Goal: Navigation & Orientation: Find specific page/section

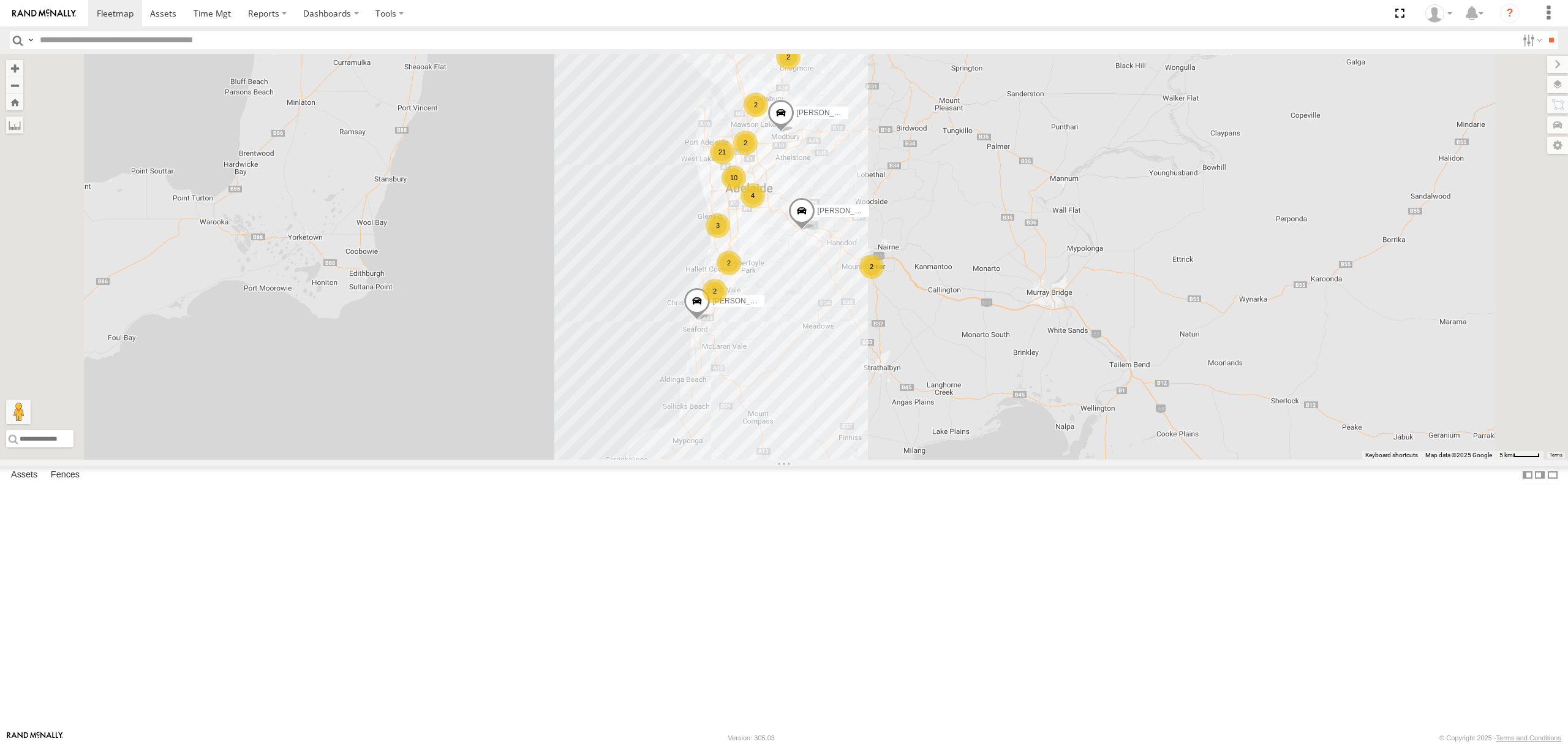
click at [0, 0] on div "SB25LM - (6P HINO) R6" at bounding box center [0, 0] width 0 height 0
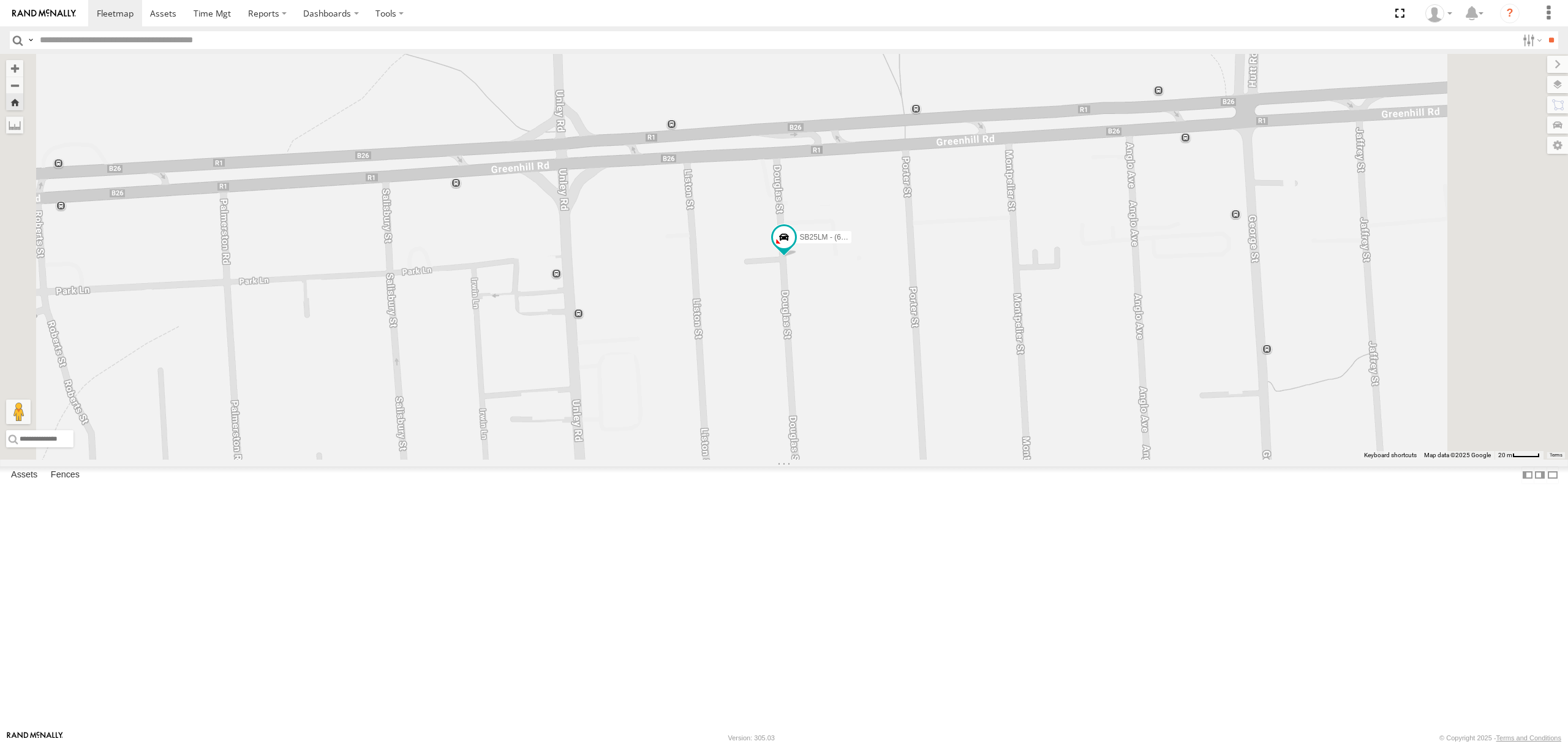
drag, startPoint x: 755, startPoint y: 273, endPoint x: 749, endPoint y: 286, distance: 14.3
click at [749, 286] on div "SB25LM - (6P HINO) R6" at bounding box center [784, 256] width 1568 height 405
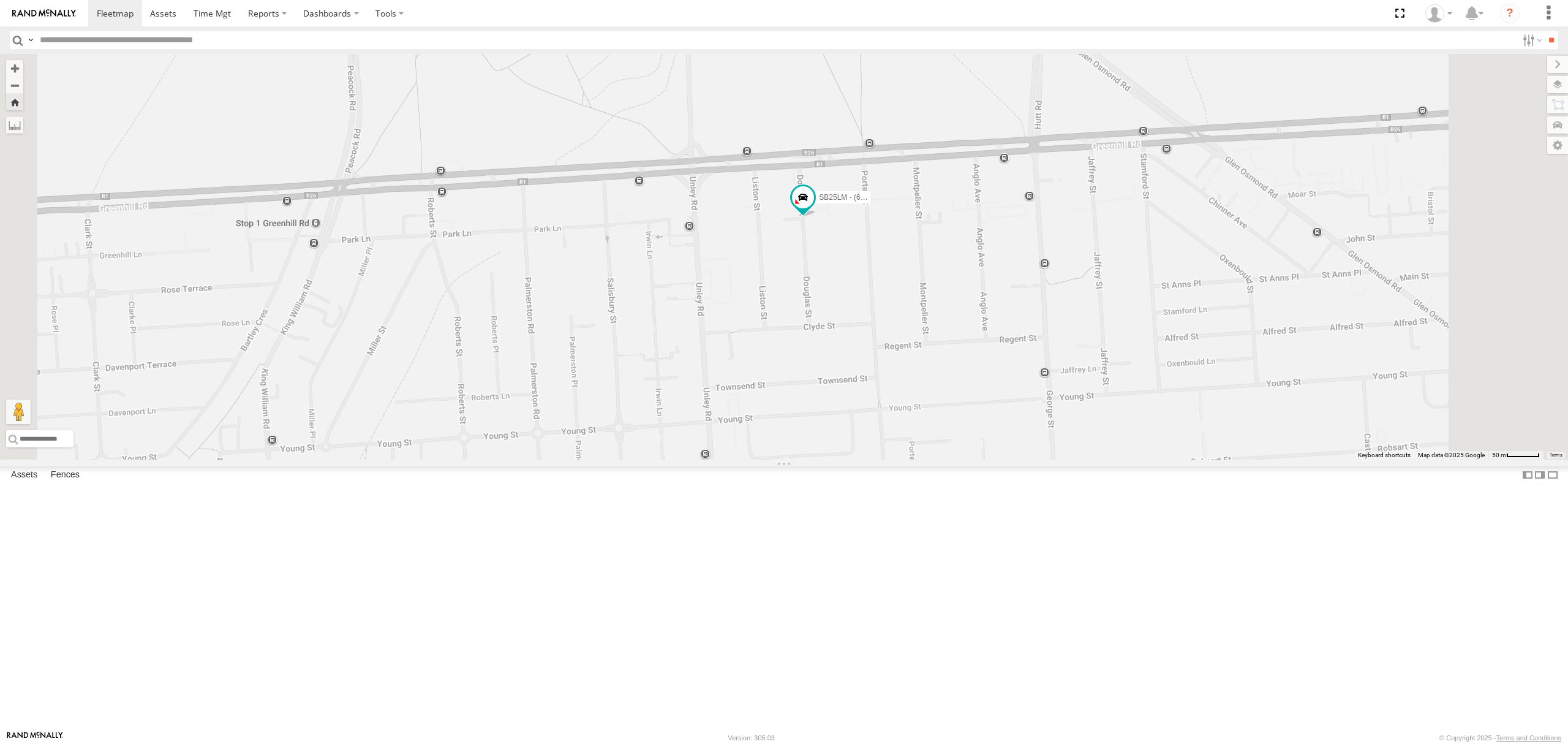
click at [0, 0] on div "All Assets" at bounding box center [0, 0] width 0 height 0
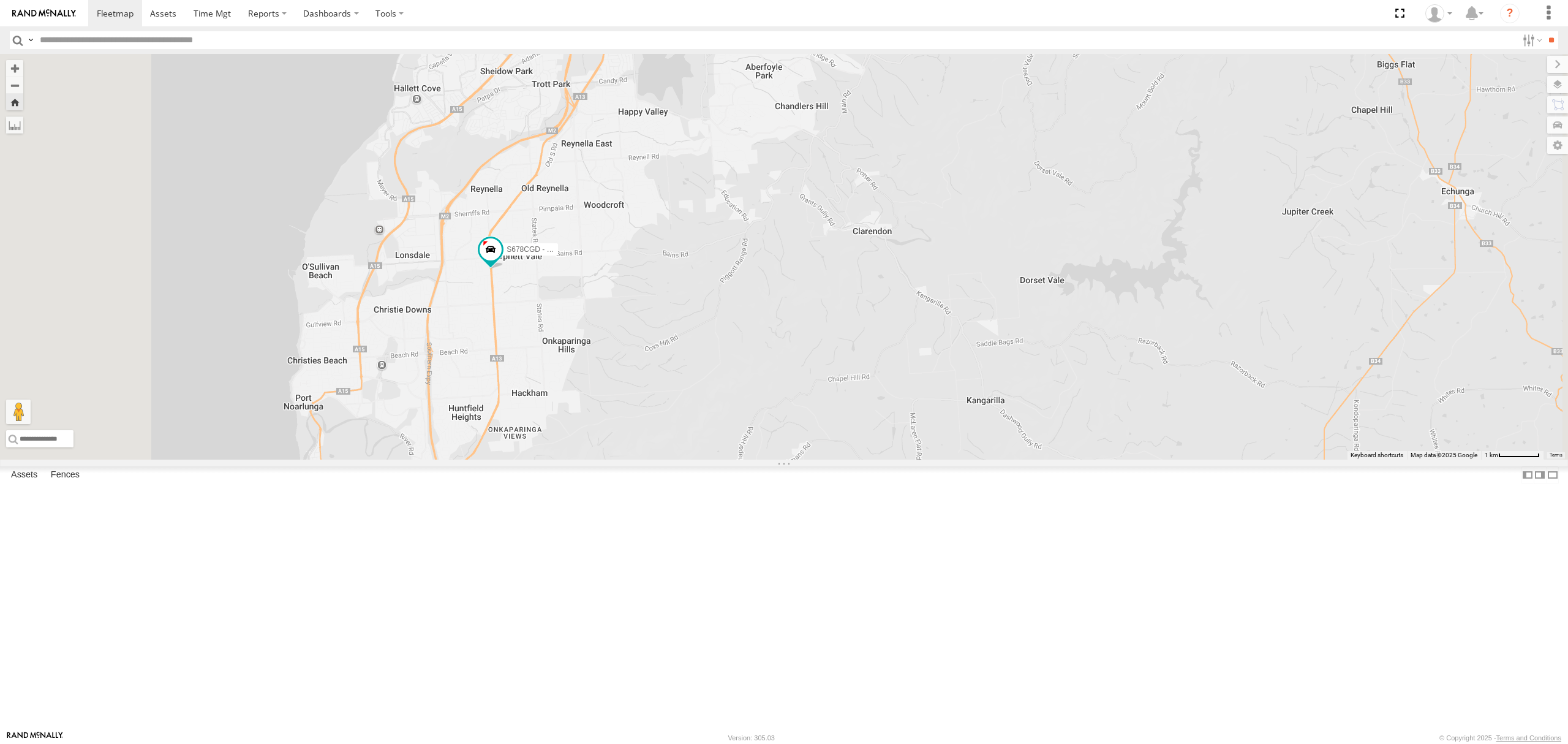
click at [0, 0] on div "S168CSD - Fridge It Spaceship All Assets [PERSON_NAME][GEOGRAPHIC_DATA] -34.861…" at bounding box center [0, 0] width 0 height 0
click at [0, 0] on div at bounding box center [0, 0] width 0 height 0
click at [0, 0] on div "S254CLT - [PERSON_NAME]" at bounding box center [0, 0] width 0 height 0
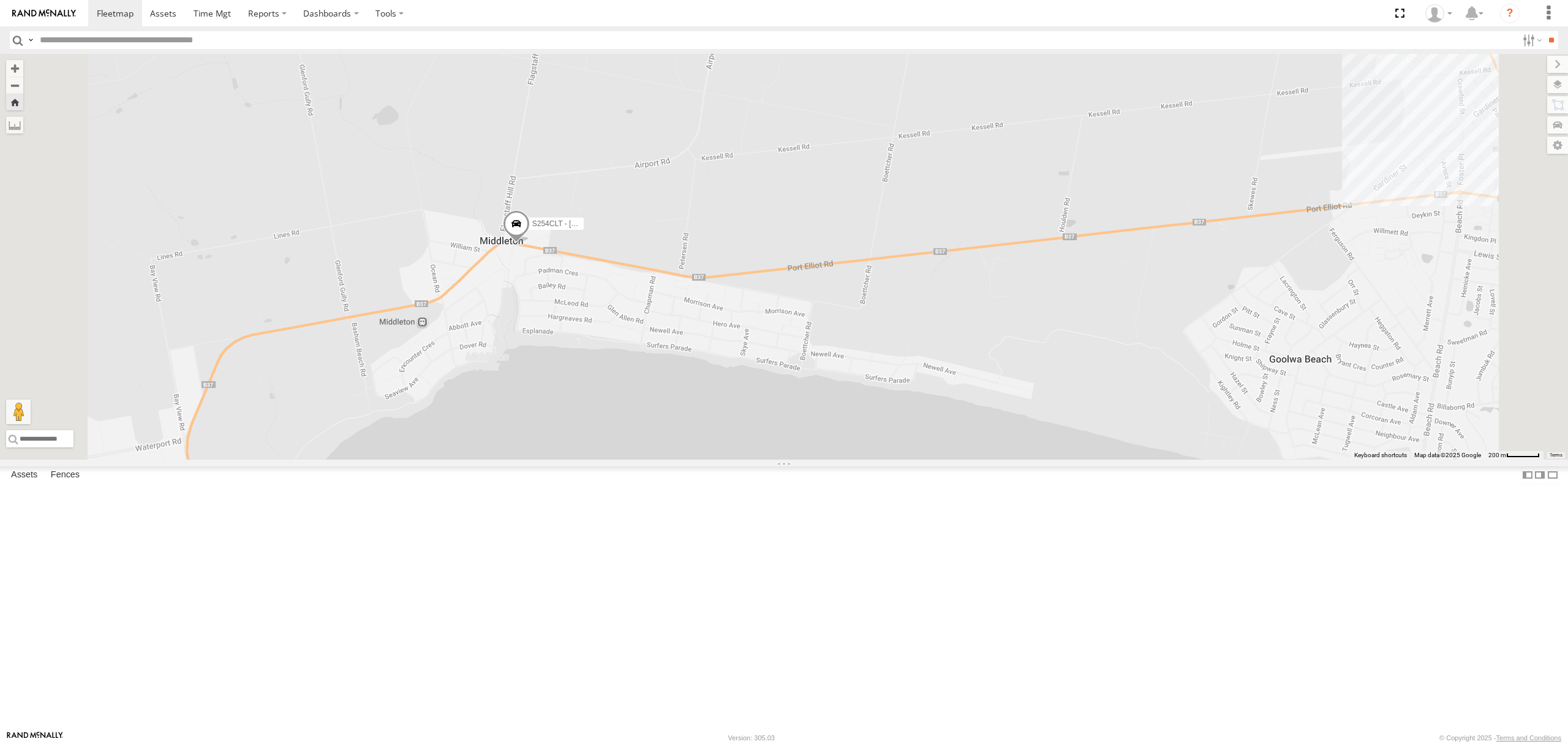
drag, startPoint x: 717, startPoint y: 238, endPoint x: 687, endPoint y: 309, distance: 77.1
click at [694, 294] on div "S254CLT - [PERSON_NAME]" at bounding box center [784, 256] width 1568 height 405
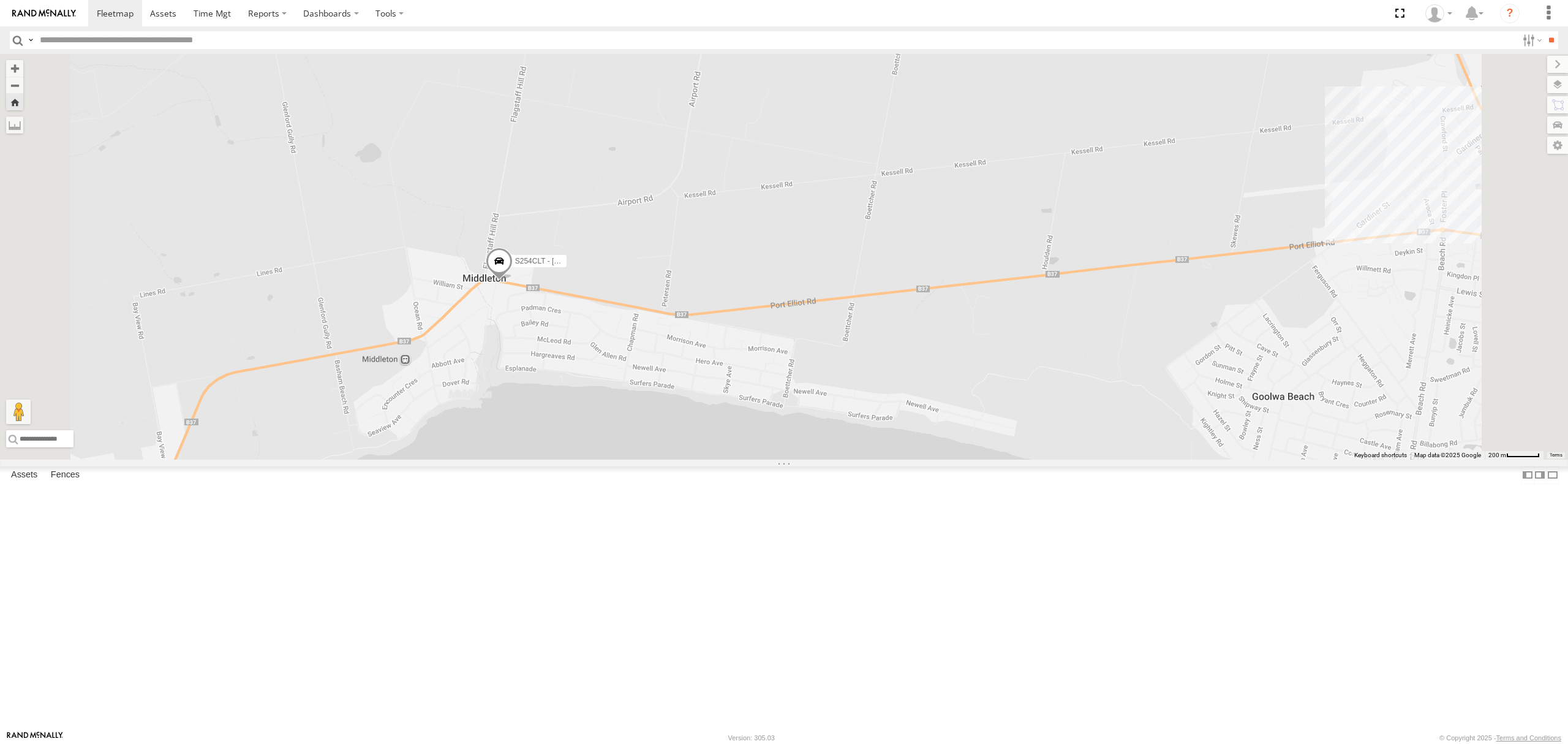
drag, startPoint x: 737, startPoint y: 223, endPoint x: 781, endPoint y: 296, distance: 85.2
click at [781, 296] on div "S254CLT - [PERSON_NAME]" at bounding box center [784, 256] width 1568 height 405
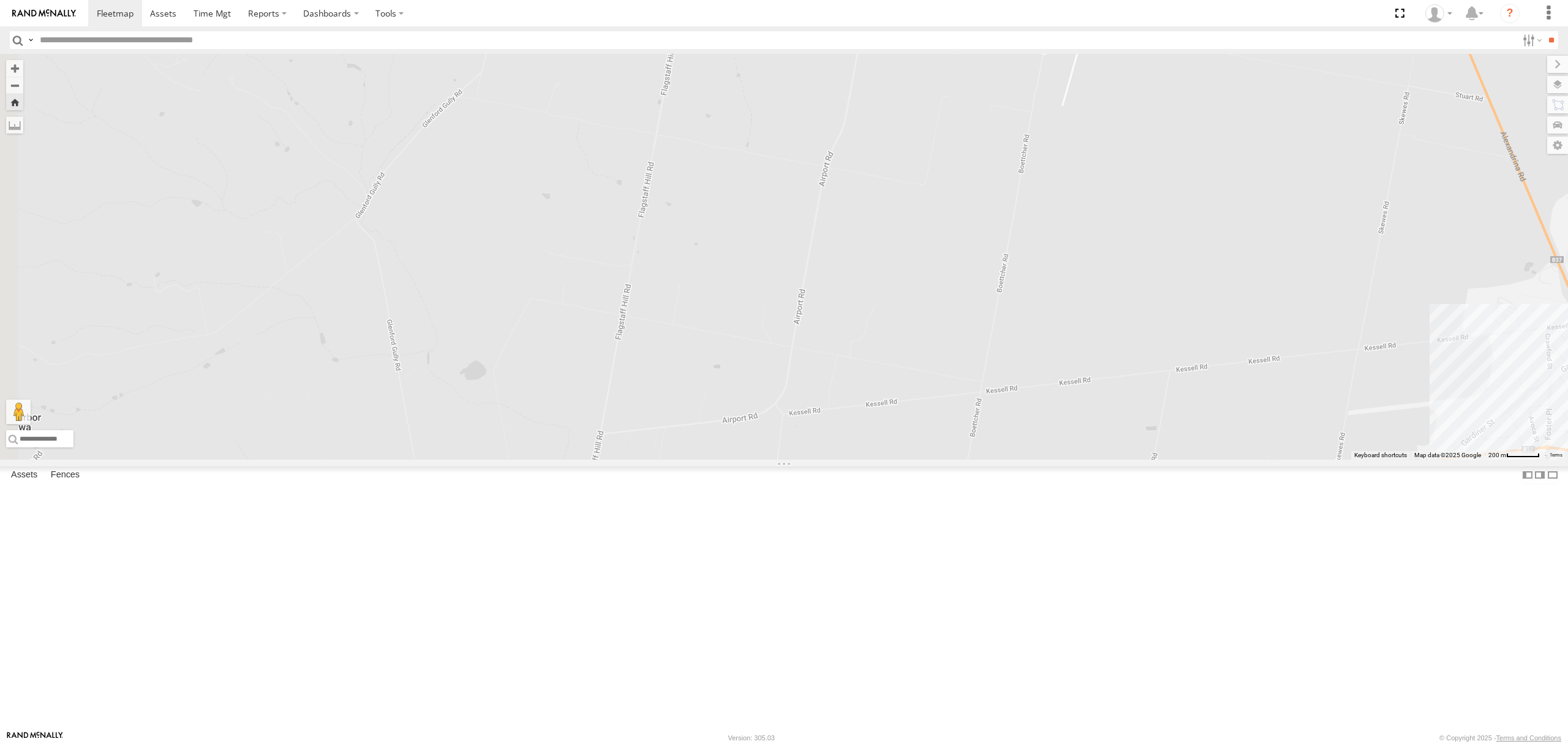
drag, startPoint x: 785, startPoint y: 288, endPoint x: 786, endPoint y: 328, distance: 40.0
click at [786, 328] on div "S254CLT - [PERSON_NAME]" at bounding box center [784, 256] width 1568 height 405
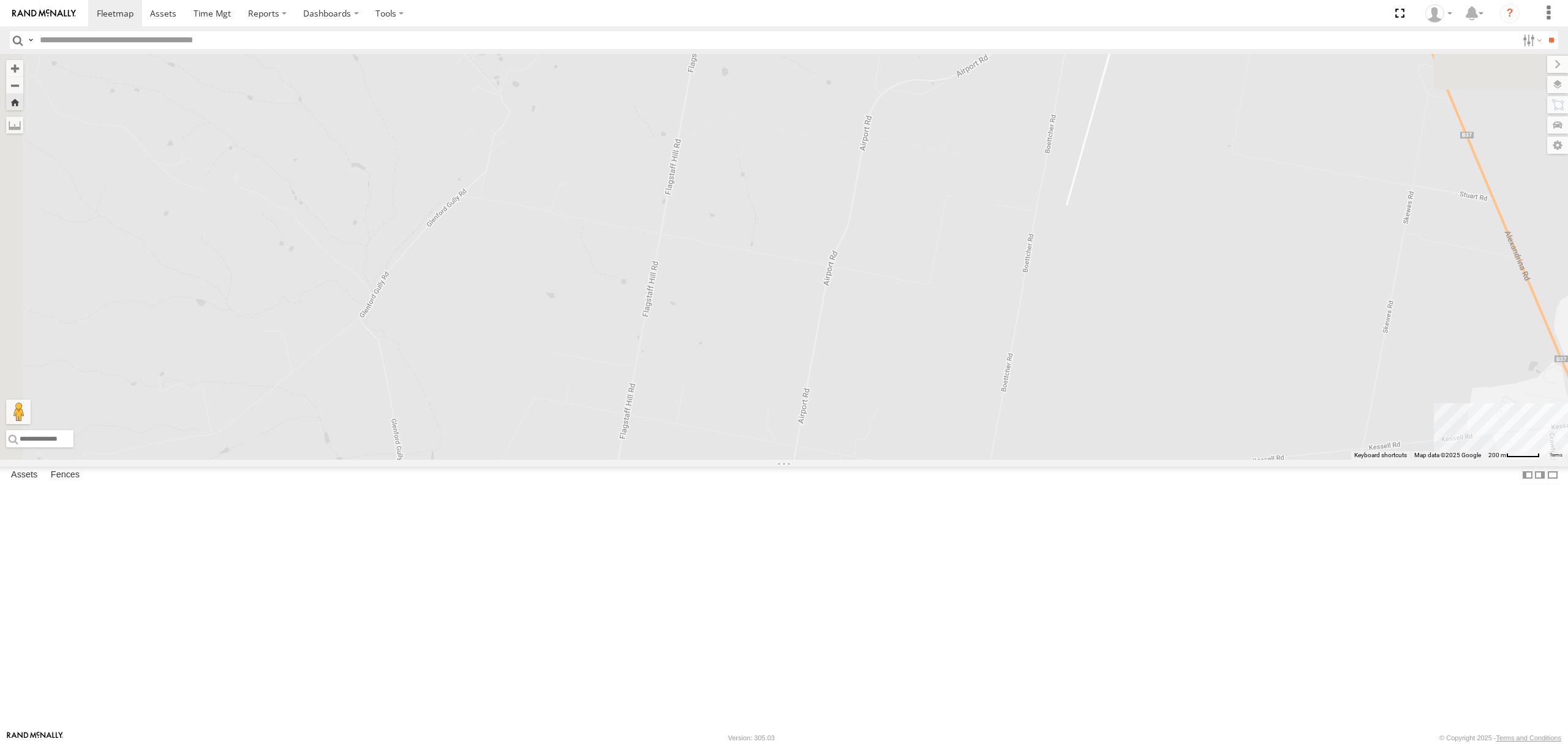
drag, startPoint x: 789, startPoint y: 340, endPoint x: 792, endPoint y: 389, distance: 49.1
click at [792, 389] on div "S254CLT - [PERSON_NAME]" at bounding box center [784, 256] width 1568 height 405
drag, startPoint x: 792, startPoint y: 389, endPoint x: 811, endPoint y: 291, distance: 99.8
click at [811, 291] on div "S254CLT - [PERSON_NAME]" at bounding box center [784, 256] width 1568 height 405
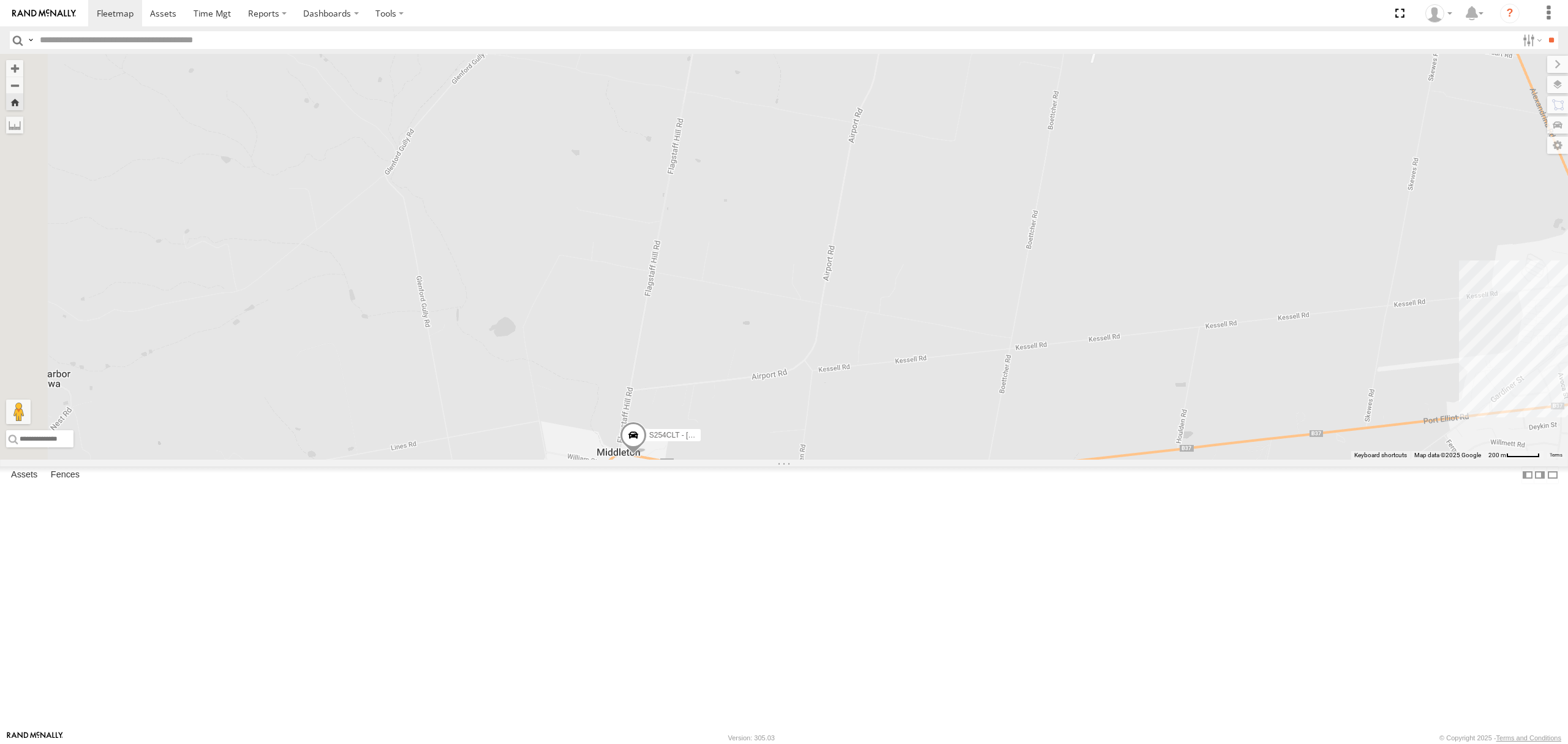
drag, startPoint x: 770, startPoint y: 400, endPoint x: 774, endPoint y: 334, distance: 66.1
click at [775, 327] on div "S254CLT - [PERSON_NAME]" at bounding box center [784, 256] width 1568 height 405
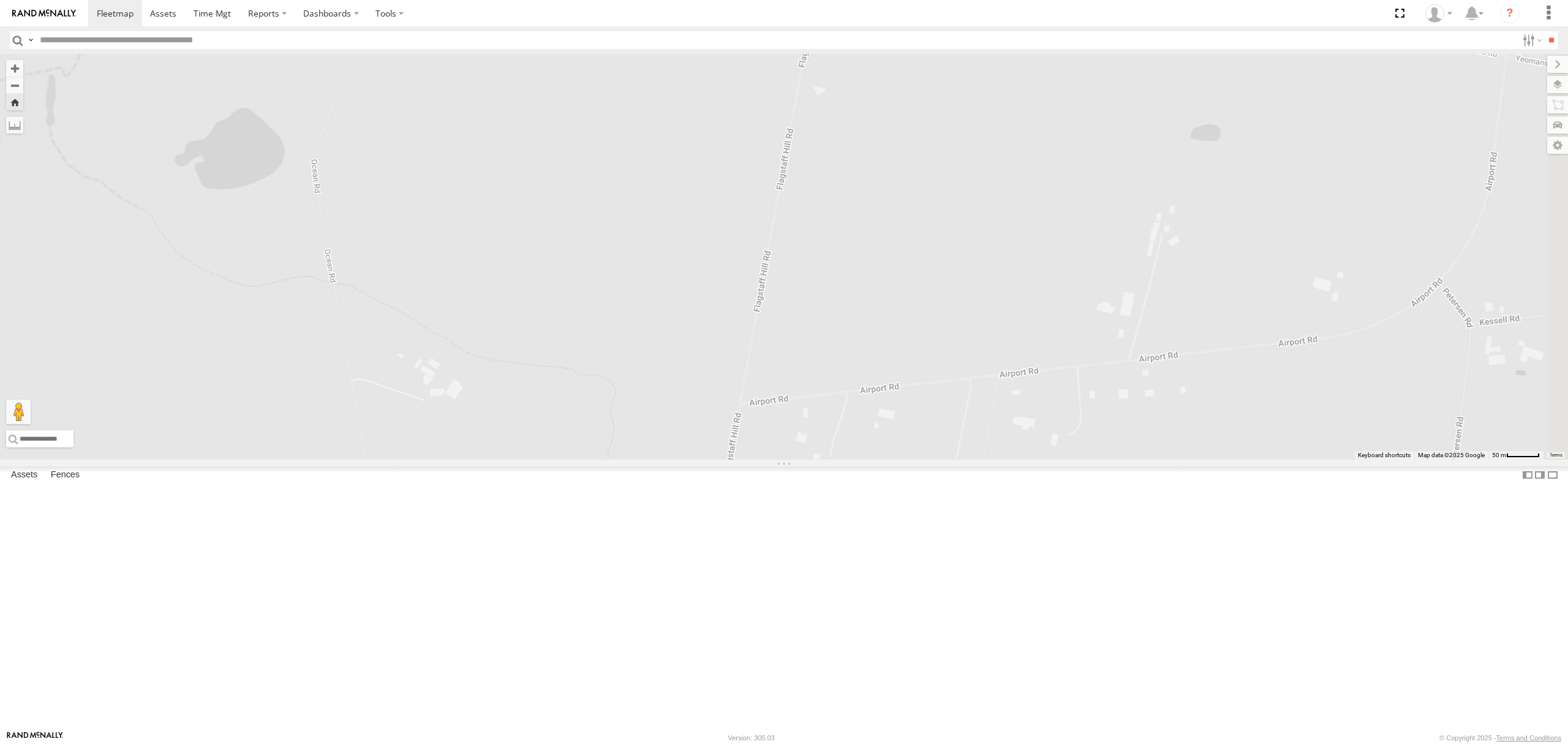
drag, startPoint x: 759, startPoint y: 315, endPoint x: 762, endPoint y: 133, distance: 182.0
click at [763, 136] on div "S254CLT - [PERSON_NAME]" at bounding box center [784, 256] width 1568 height 405
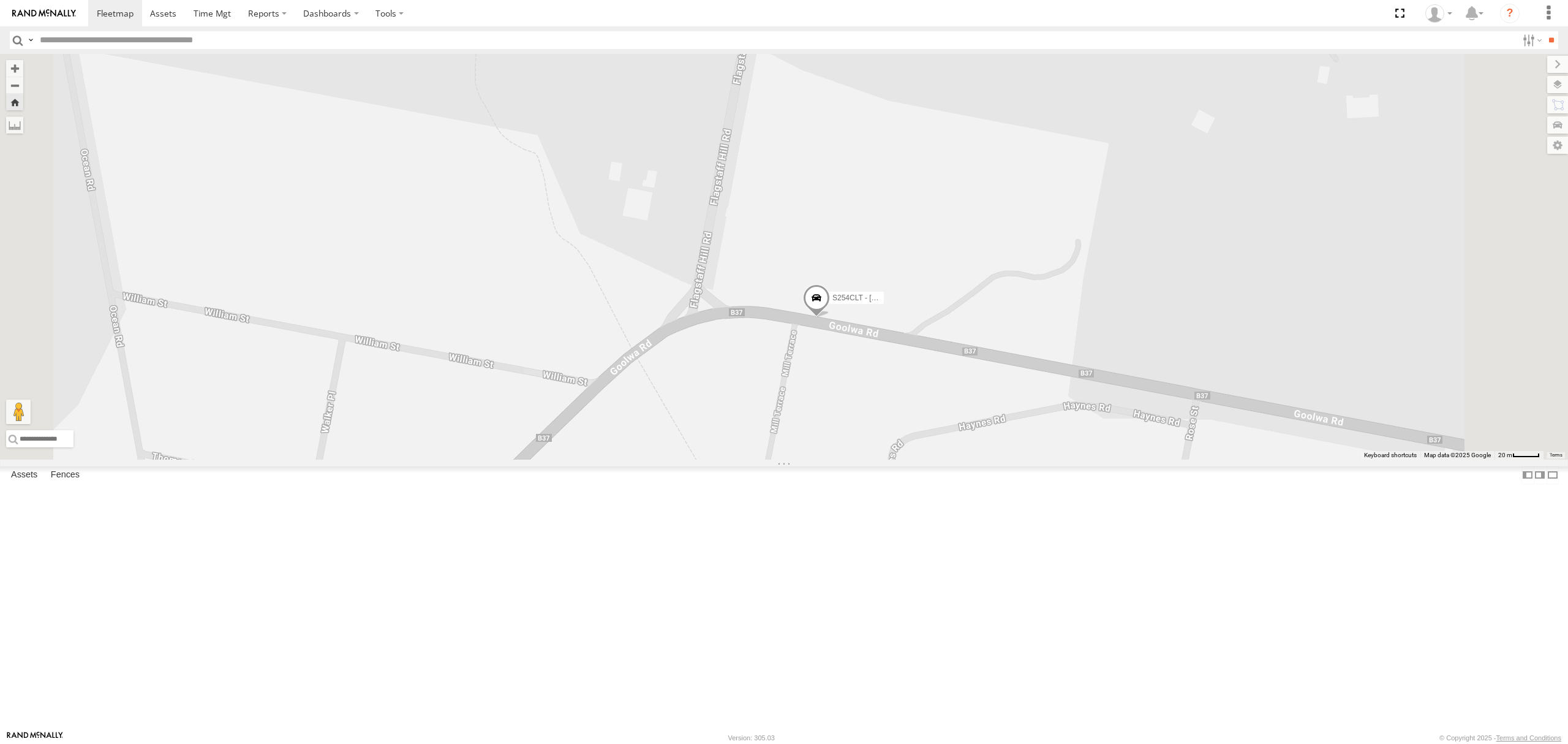
click at [0, 0] on div "4.9" at bounding box center [0, 0] width 0 height 0
click at [0, 0] on div "All Assets" at bounding box center [0, 0] width 0 height 0
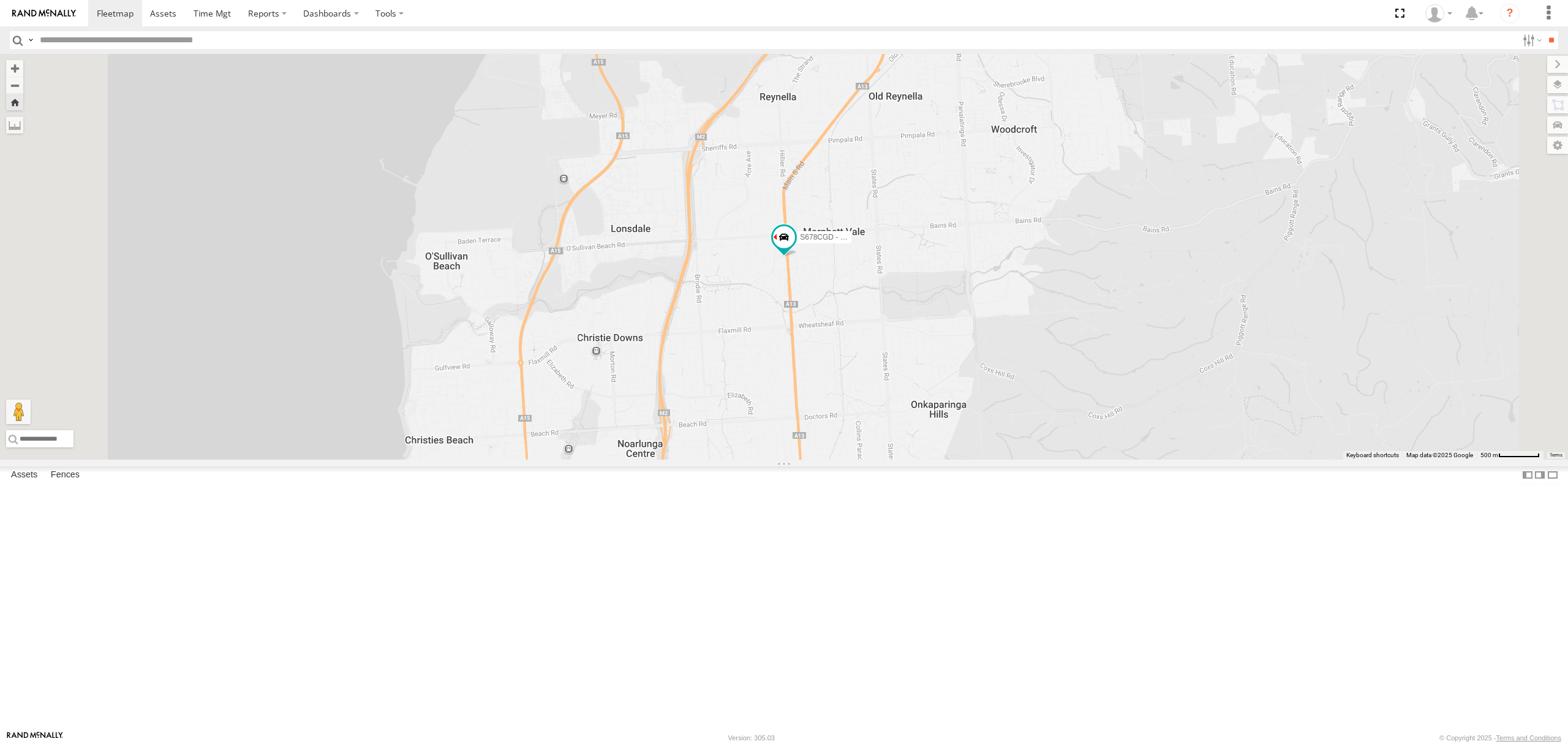
click at [0, 0] on div "SB25LM - (6P HINO) R6 All Assets" at bounding box center [0, 0] width 0 height 0
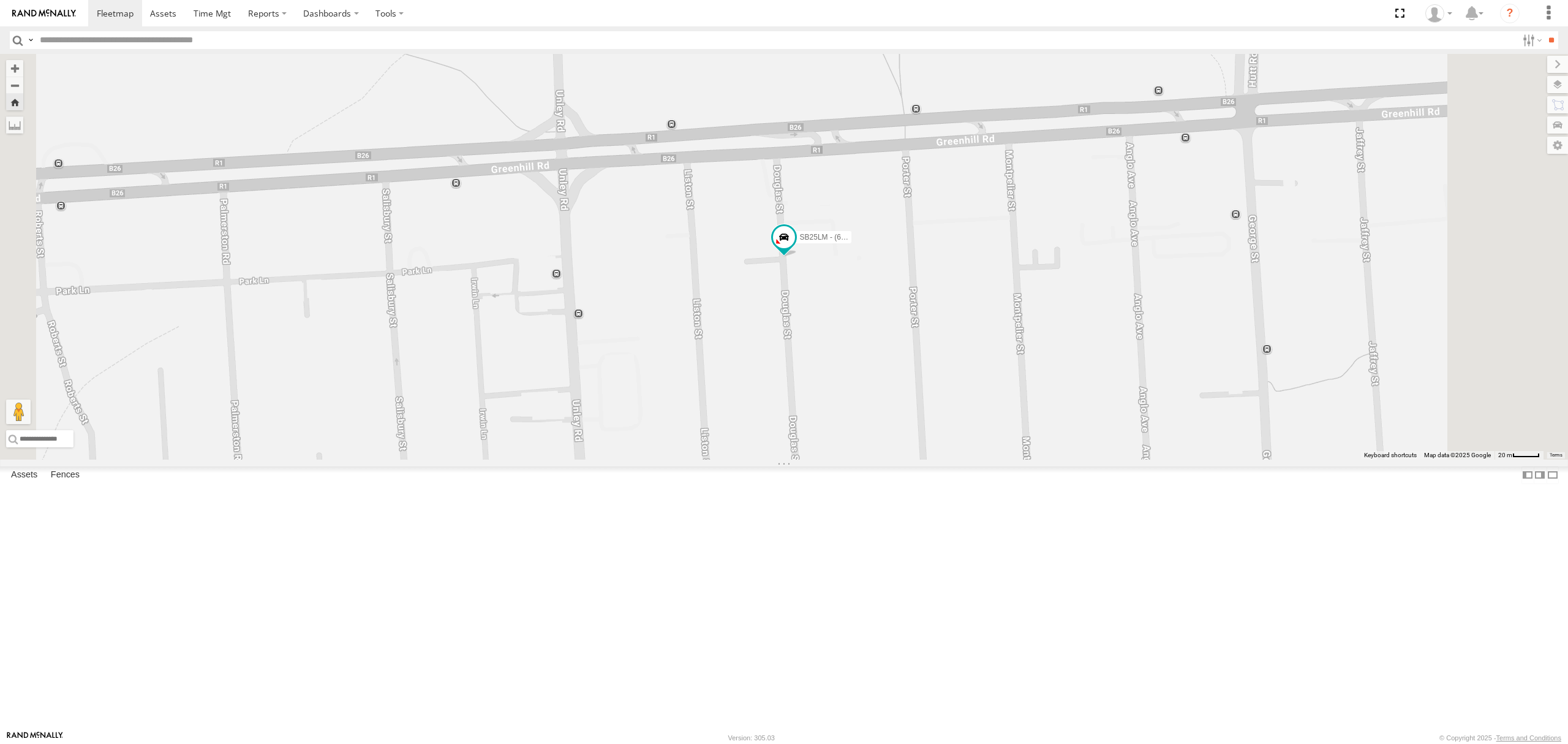
drag, startPoint x: 741, startPoint y: 447, endPoint x: 733, endPoint y: 465, distance: 19.7
click at [733, 460] on div "SB25LM - (6P HINO) R6" at bounding box center [784, 256] width 1568 height 405
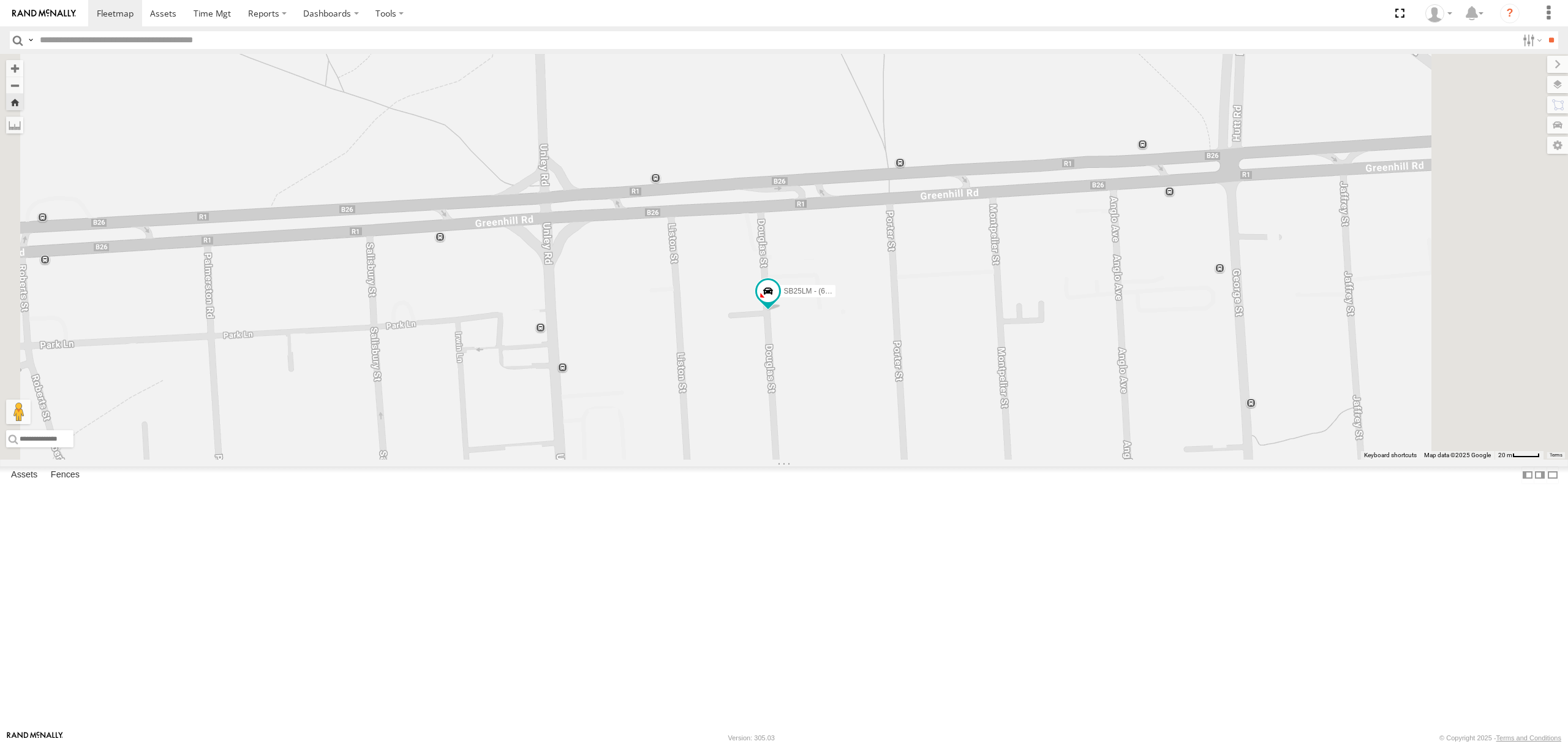
drag, startPoint x: 772, startPoint y: 408, endPoint x: 770, endPoint y: 435, distance: 27.1
click at [770, 435] on div "SB25LM - (6P HINO) R6" at bounding box center [784, 256] width 1568 height 405
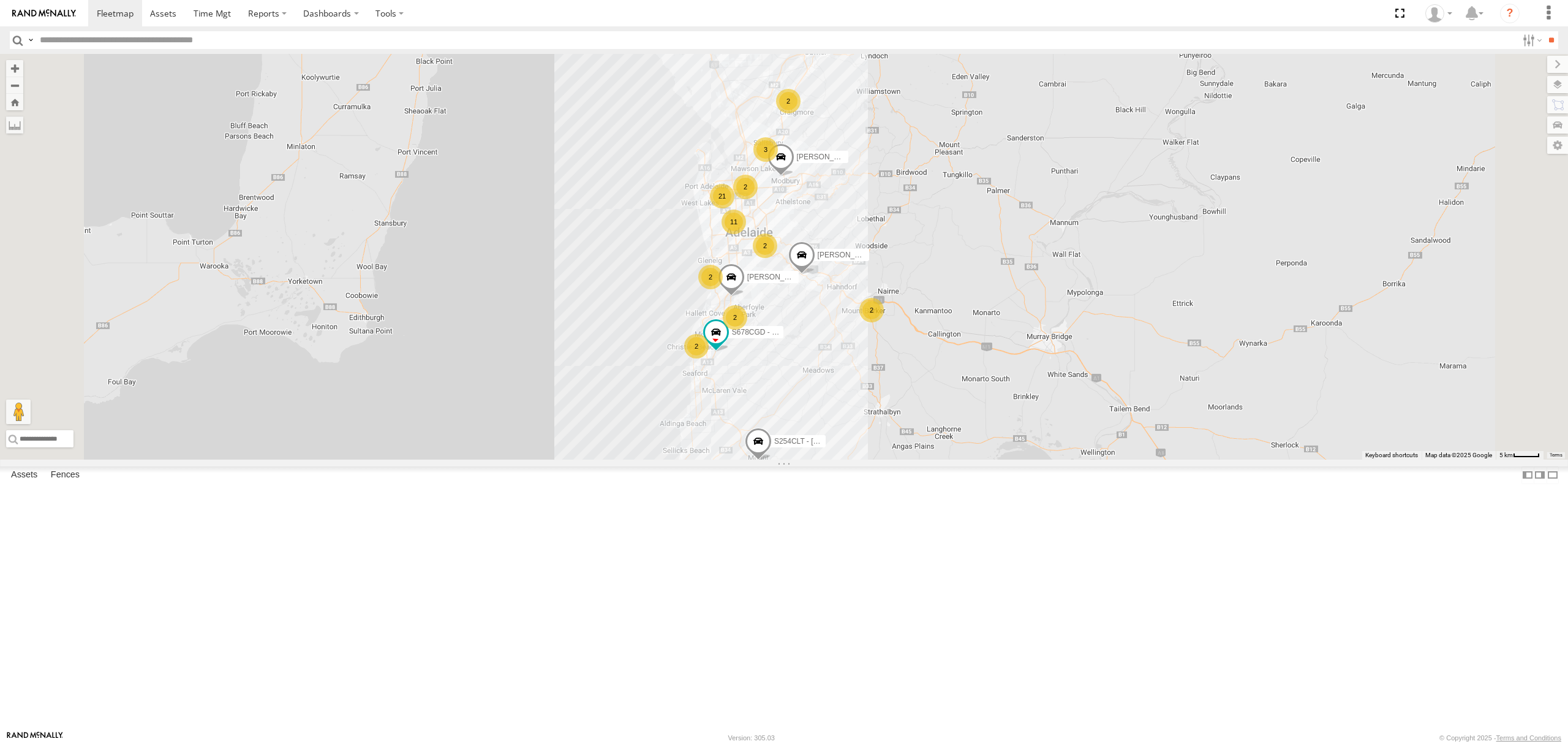
drag, startPoint x: 67, startPoint y: 83, endPoint x: 123, endPoint y: 83, distance: 56.0
click at [0, 0] on div "S678CGD - Fridge It Sprinter" at bounding box center [0, 0] width 0 height 0
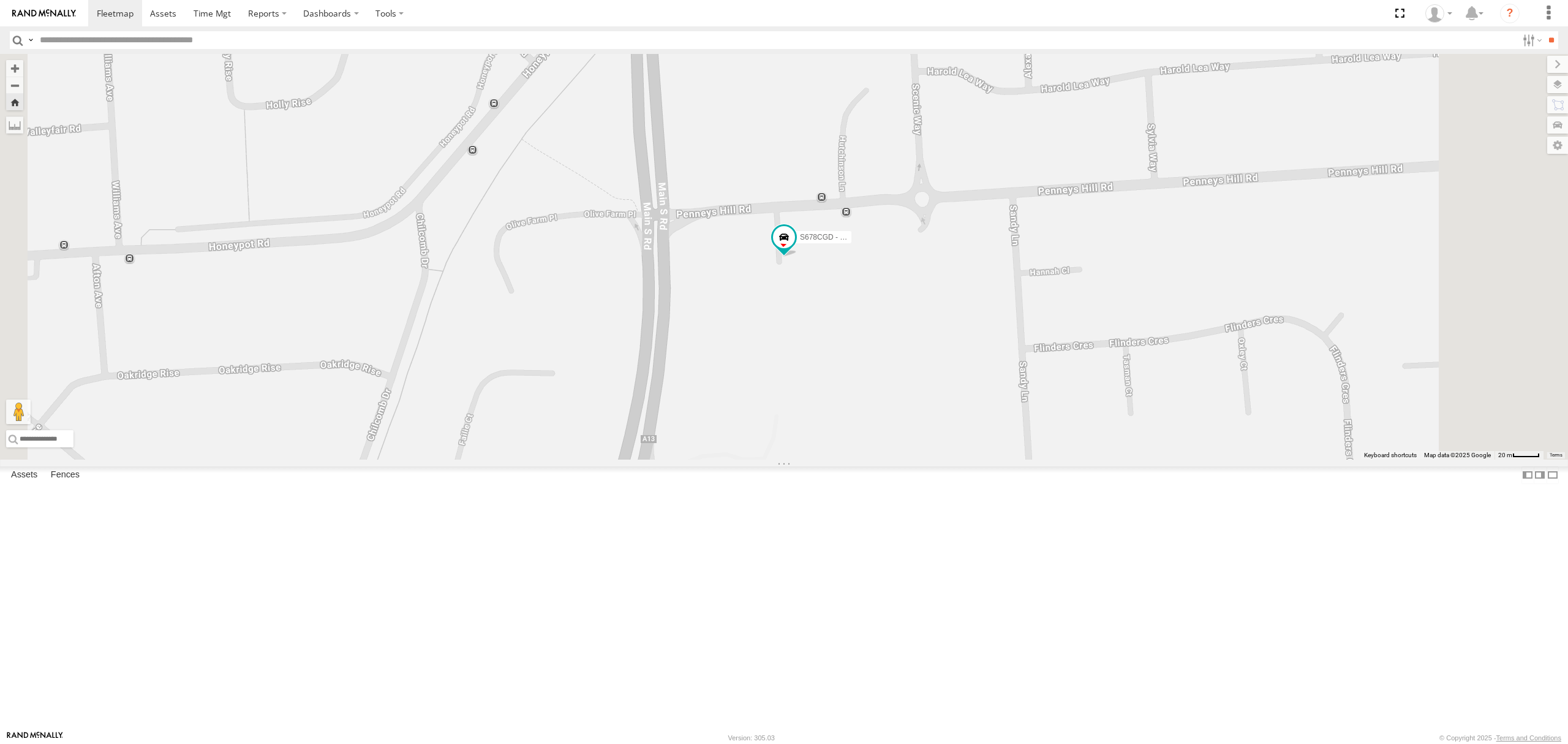
click at [0, 0] on div "SB25LM - (6P HINO) R6 All Assets" at bounding box center [0, 0] width 0 height 0
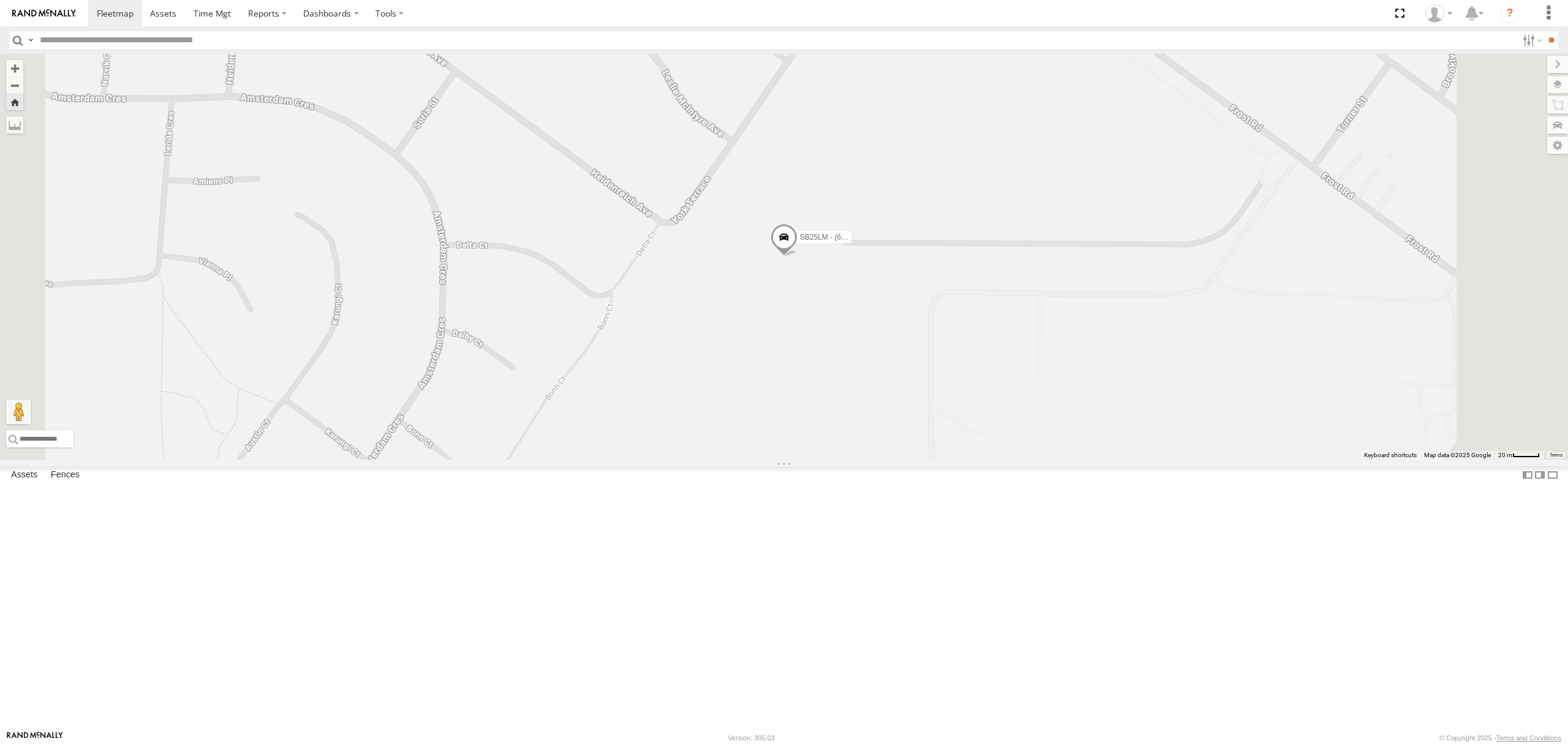
click at [0, 0] on div "All Assets" at bounding box center [0, 0] width 0 height 0
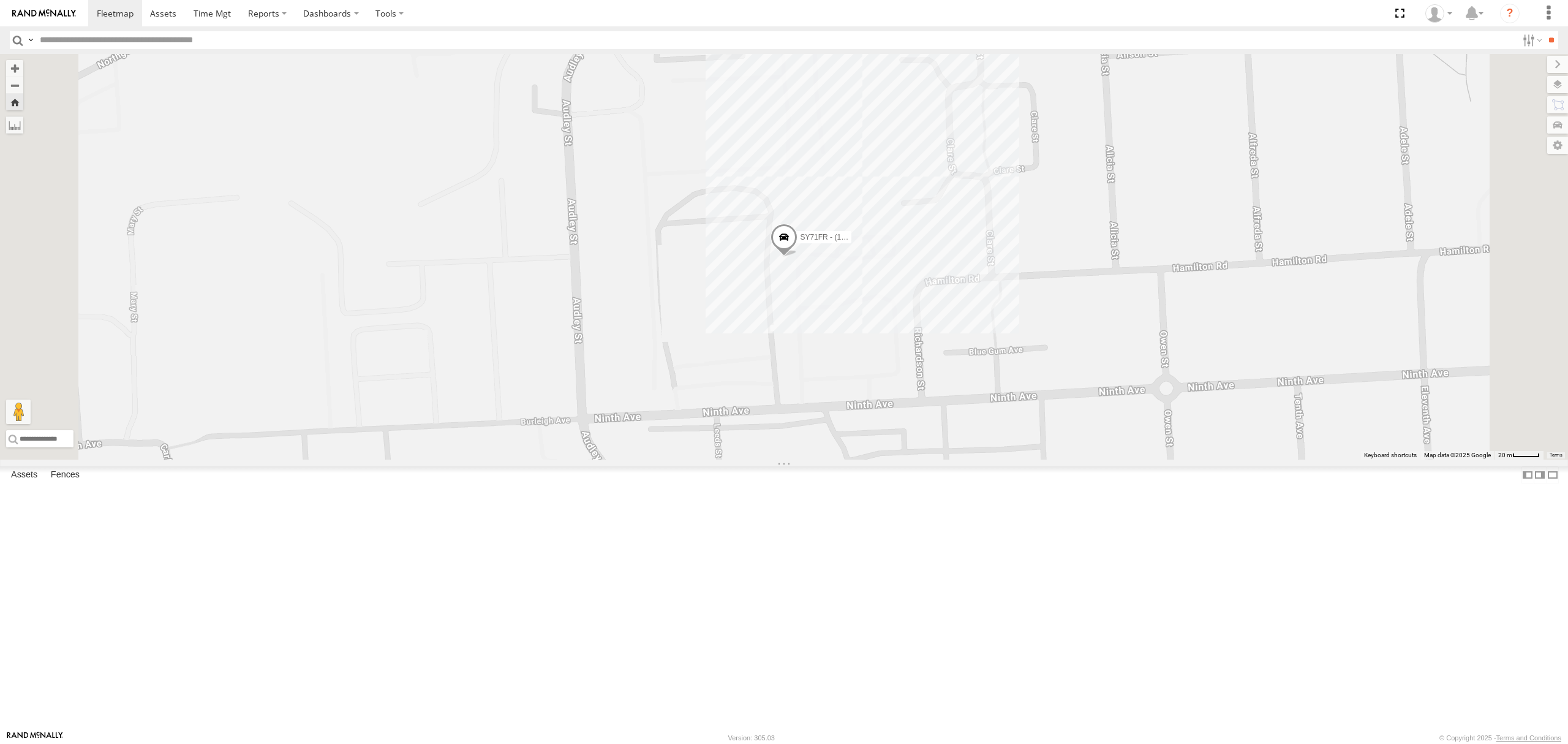
drag, startPoint x: 79, startPoint y: 275, endPoint x: 84, endPoint y: 265, distance: 11.2
click at [0, 0] on div "All Assets" at bounding box center [0, 0] width 0 height 0
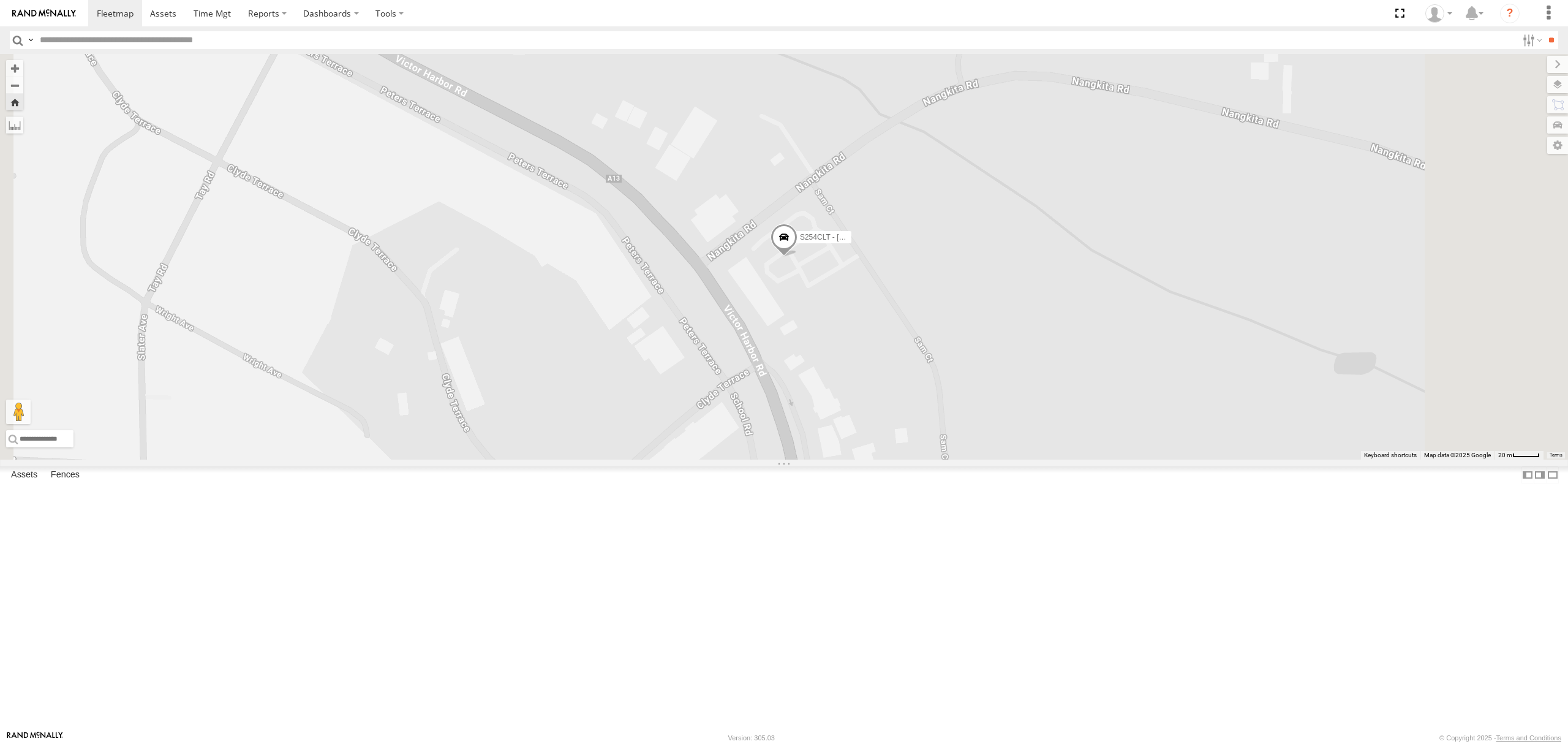
click at [0, 0] on div "SB26LM - (3P HINO) R7" at bounding box center [0, 0] width 0 height 0
